Goal: Information Seeking & Learning: Learn about a topic

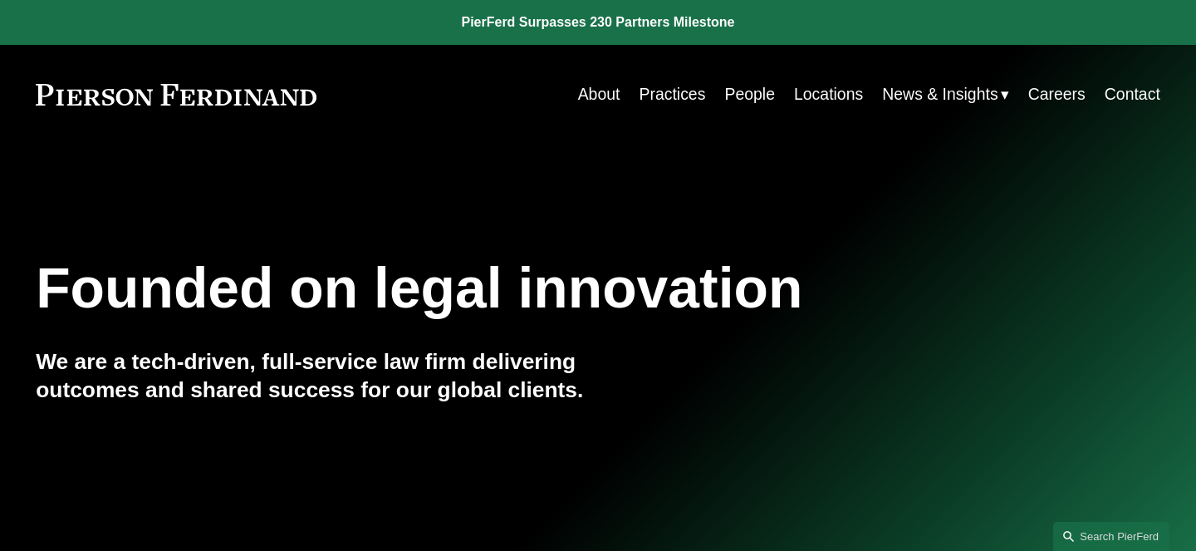
click at [680, 92] on link "Practices" at bounding box center [672, 94] width 66 height 32
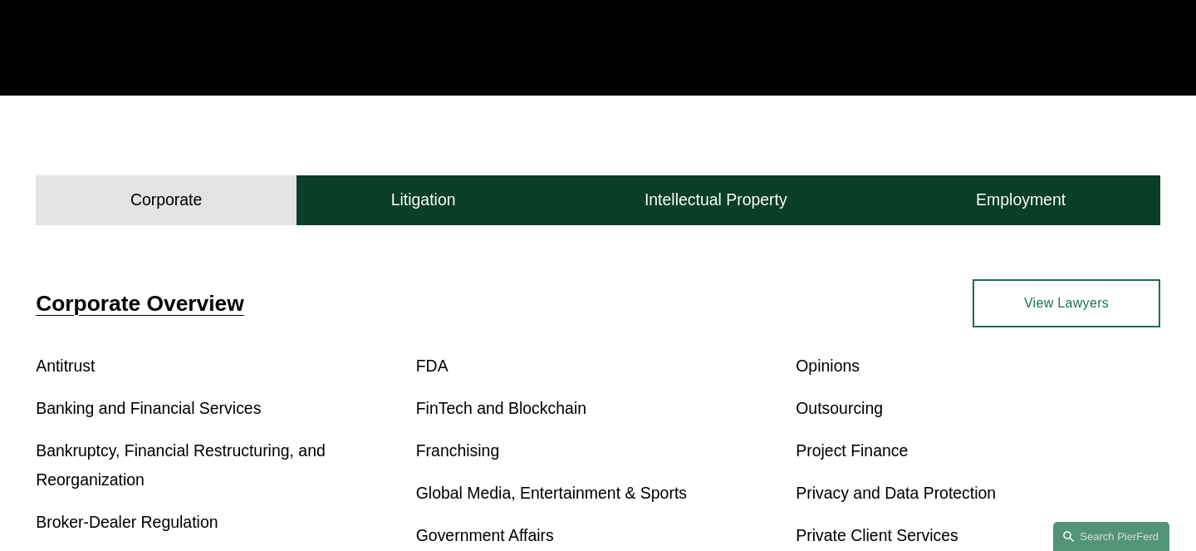
scroll to position [371, 0]
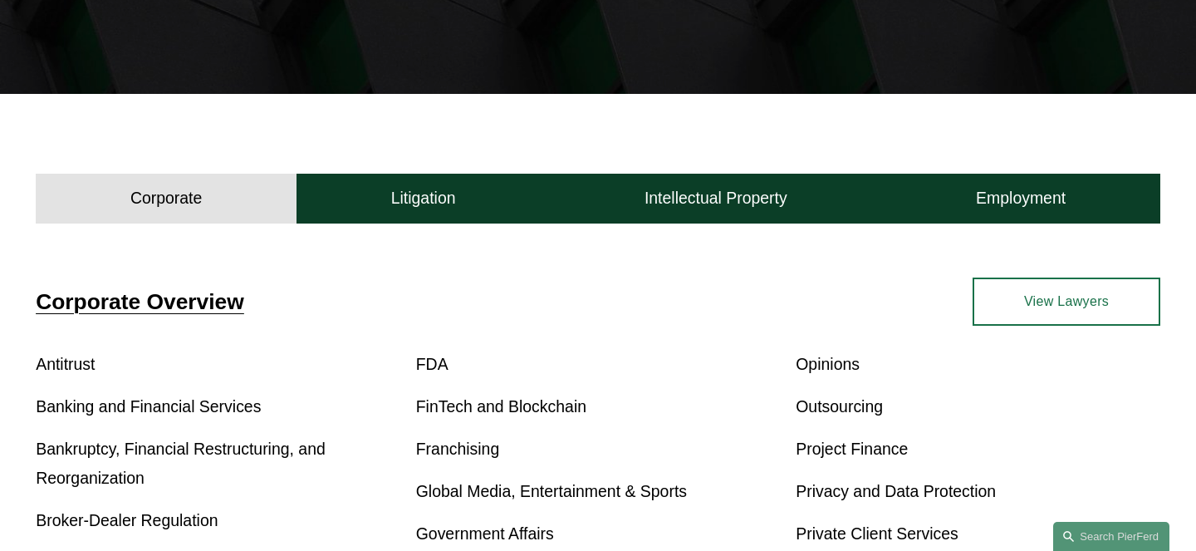
click at [250, 454] on link "Bankruptcy, Financial Restructuring, and Reorganization" at bounding box center [181, 462] width 290 height 47
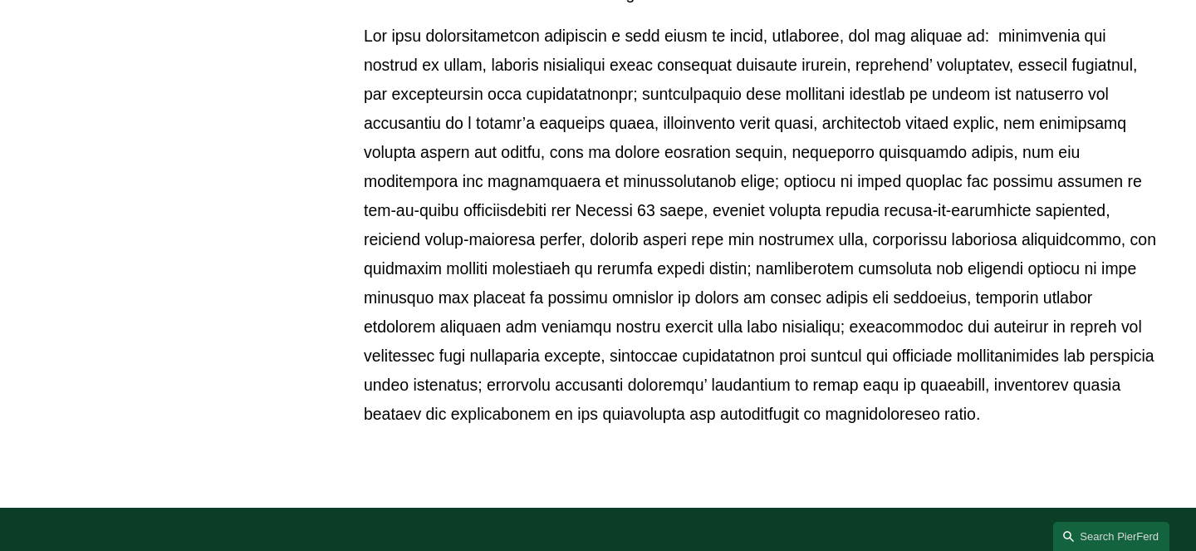
scroll to position [1137, 0]
